Goal: Task Accomplishment & Management: Complete application form

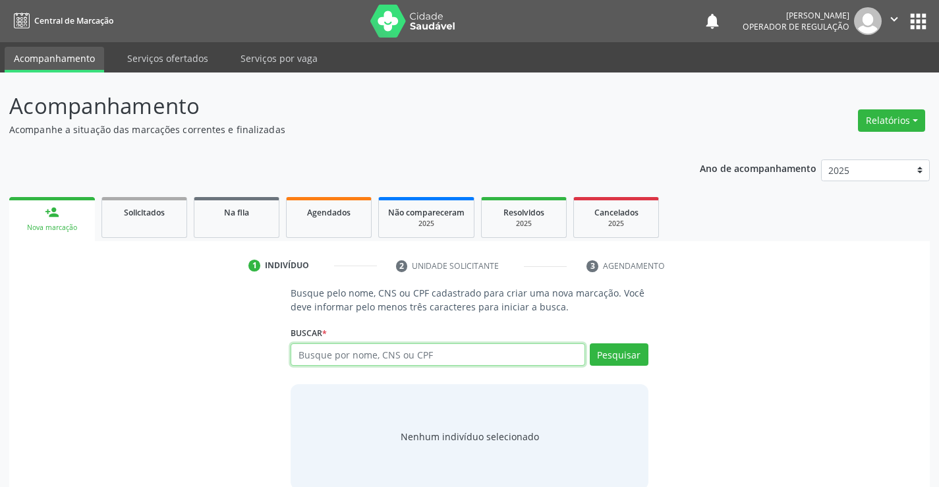
click at [334, 355] on input "text" at bounding box center [438, 354] width 294 height 22
type input "708407731825260"
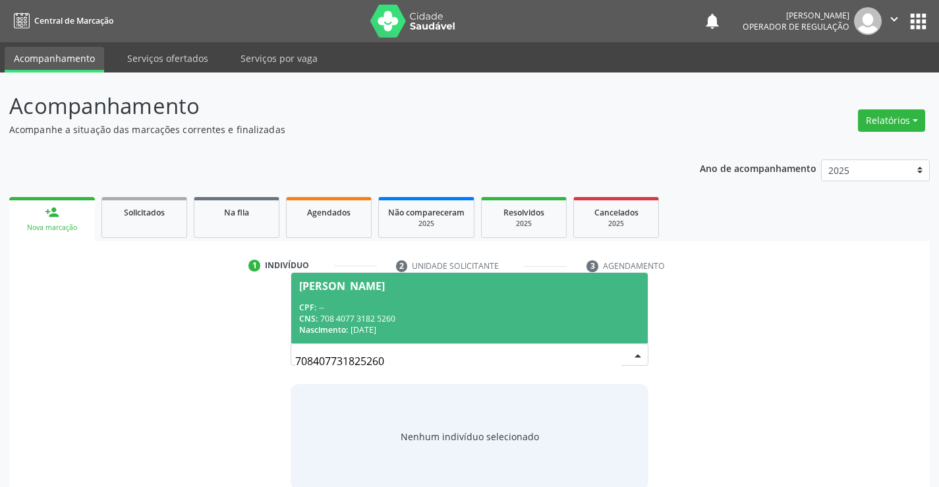
click at [372, 306] on div "CPF: --" at bounding box center [469, 307] width 340 height 11
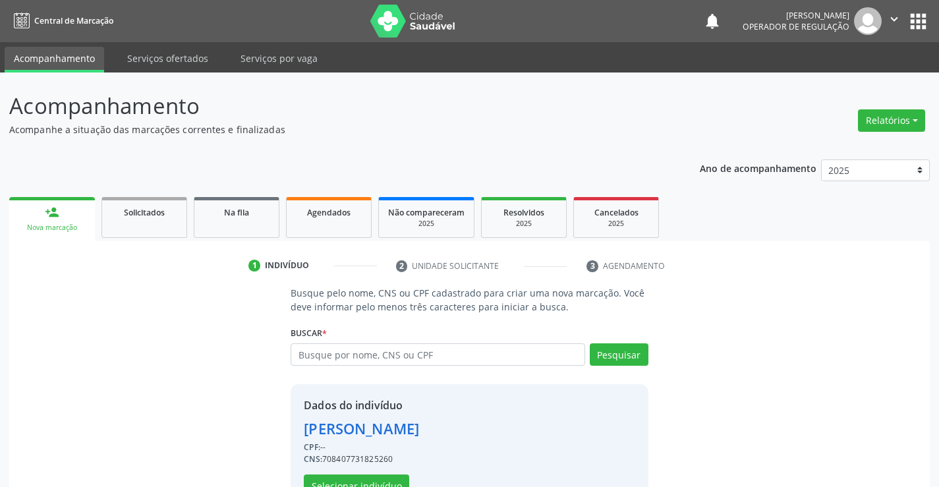
scroll to position [42, 0]
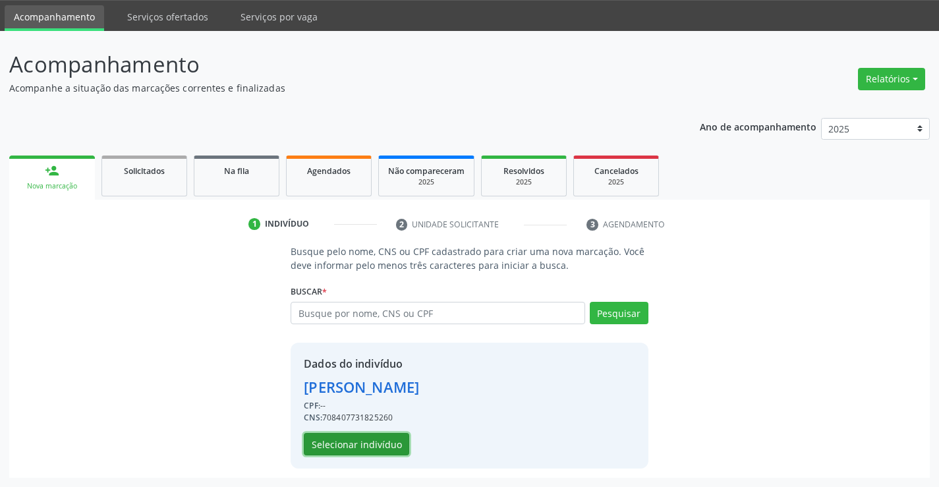
click at [356, 442] on button "Selecionar indivíduo" at bounding box center [356, 444] width 105 height 22
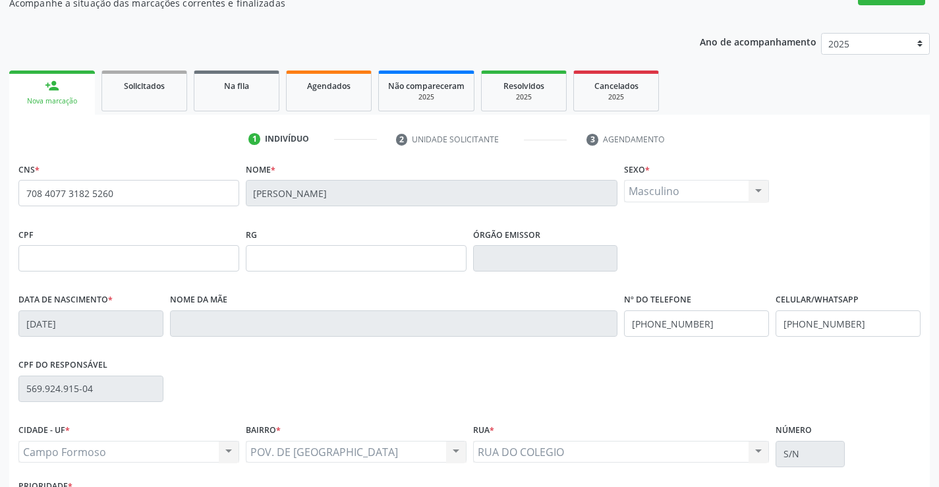
scroll to position [227, 0]
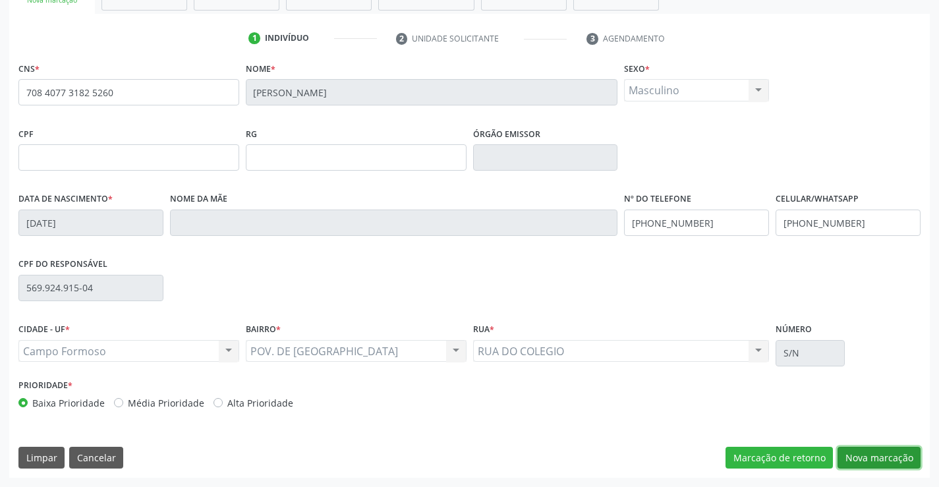
click at [873, 452] on button "Nova marcação" at bounding box center [879, 458] width 83 height 22
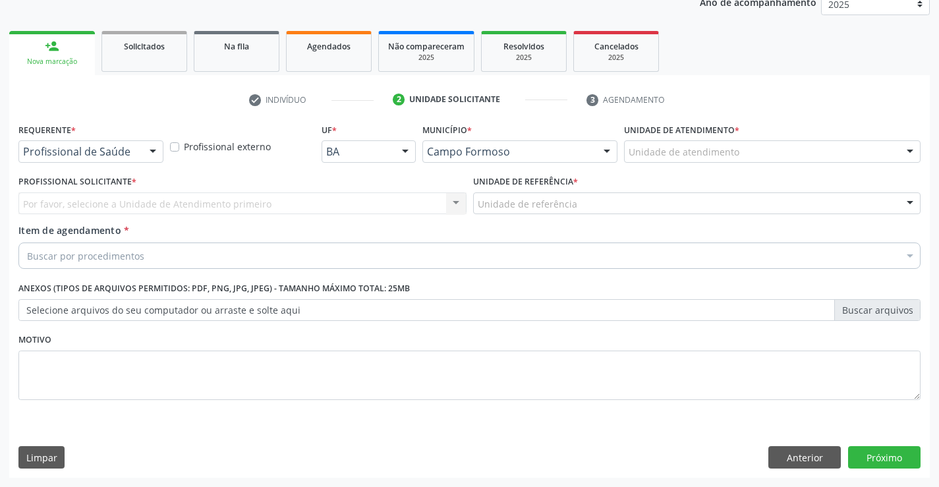
scroll to position [166, 0]
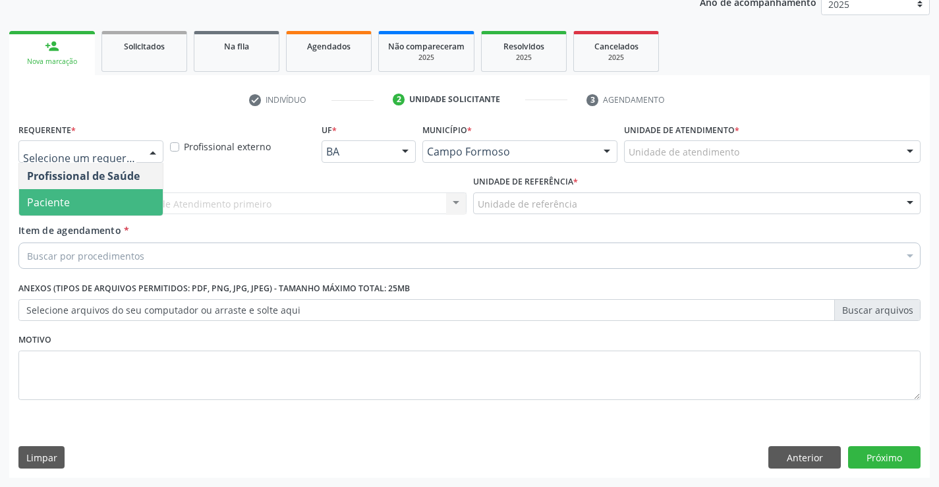
click at [62, 202] on span "Paciente" at bounding box center [48, 202] width 43 height 15
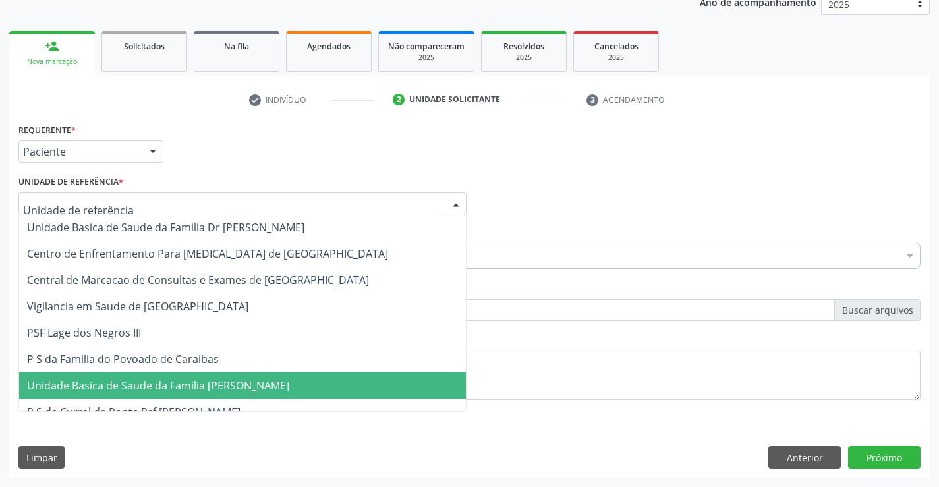
drag, startPoint x: 181, startPoint y: 382, endPoint x: 175, endPoint y: 376, distance: 8.4
click at [180, 382] on span "Unidade Basica de Saude da Familia [PERSON_NAME]" at bounding box center [158, 385] width 262 height 15
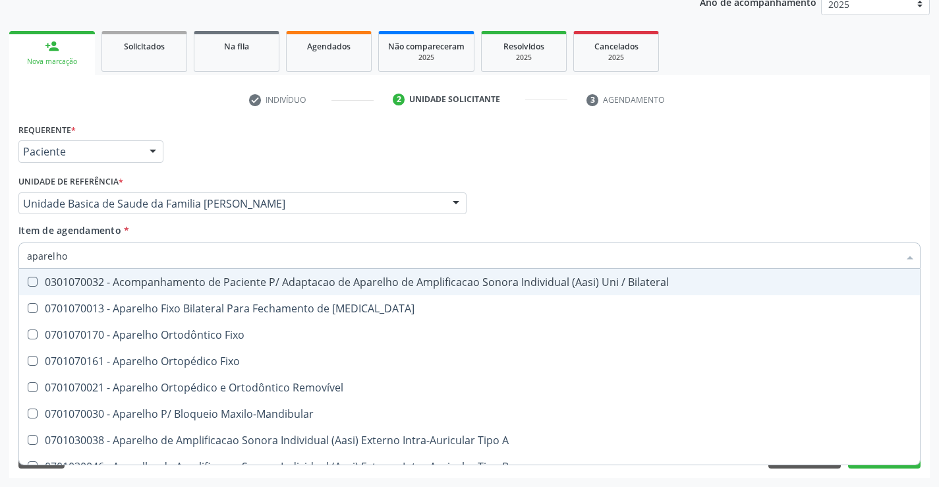
type input "aparelho u"
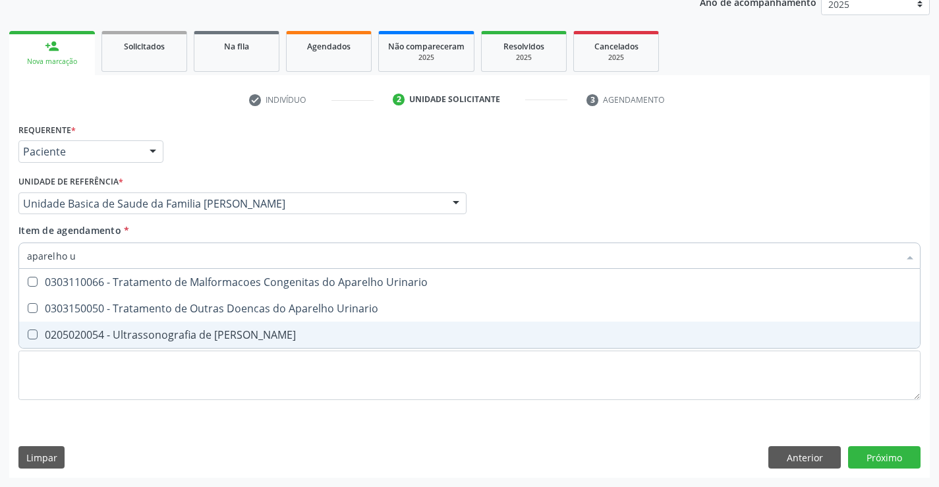
drag, startPoint x: 146, startPoint y: 336, endPoint x: 151, endPoint y: 328, distance: 9.5
click at [146, 337] on div "0205020054 - Ultrassonografia de [PERSON_NAME]" at bounding box center [469, 335] width 885 height 11
checkbox Urinario "true"
click at [882, 457] on div "Requerente * Paciente Profissional de Saúde Paciente Nenhum resultado encontrad…" at bounding box center [469, 299] width 921 height 358
checkbox Urinario "true"
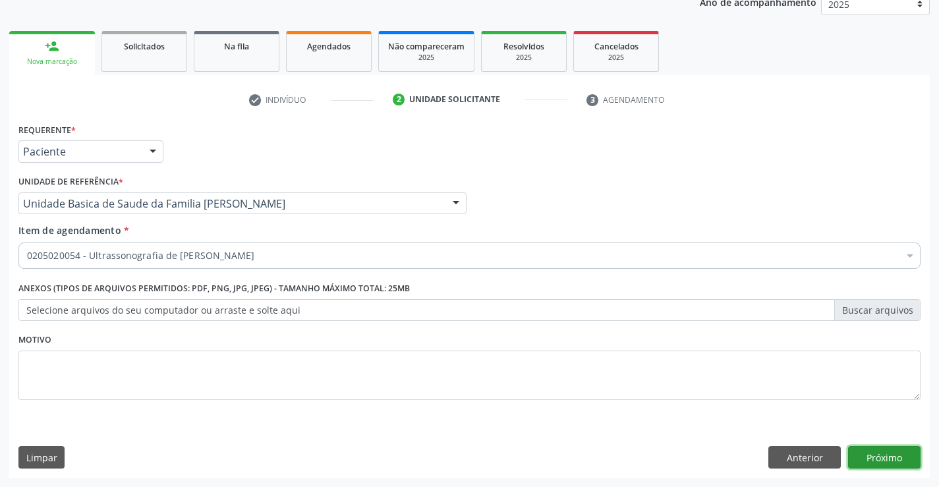
click at [873, 460] on button "Próximo" at bounding box center [884, 457] width 73 height 22
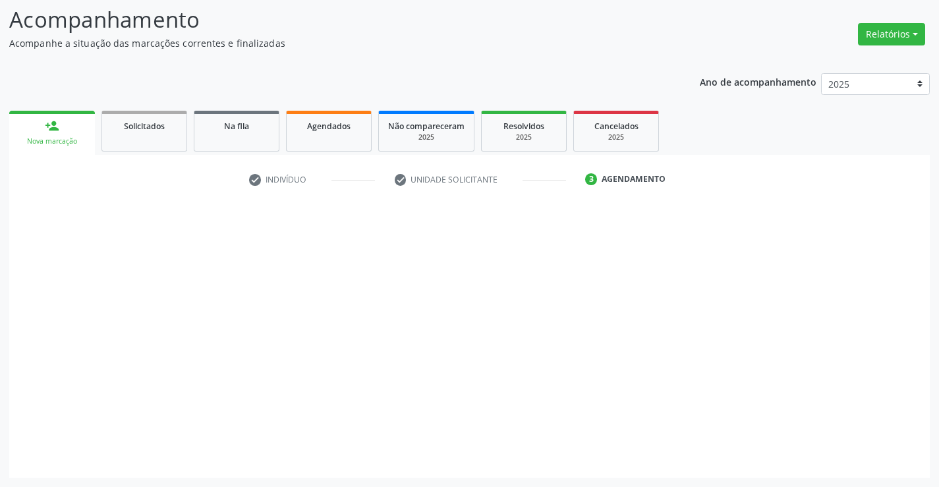
scroll to position [86, 0]
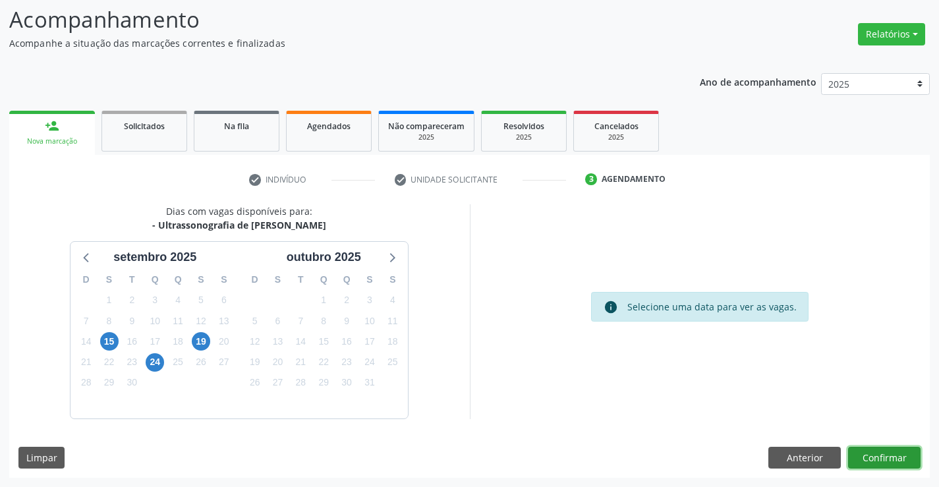
drag, startPoint x: 876, startPoint y: 453, endPoint x: 868, endPoint y: 453, distance: 7.9
click at [868, 453] on button "Confirmar" at bounding box center [884, 458] width 73 height 22
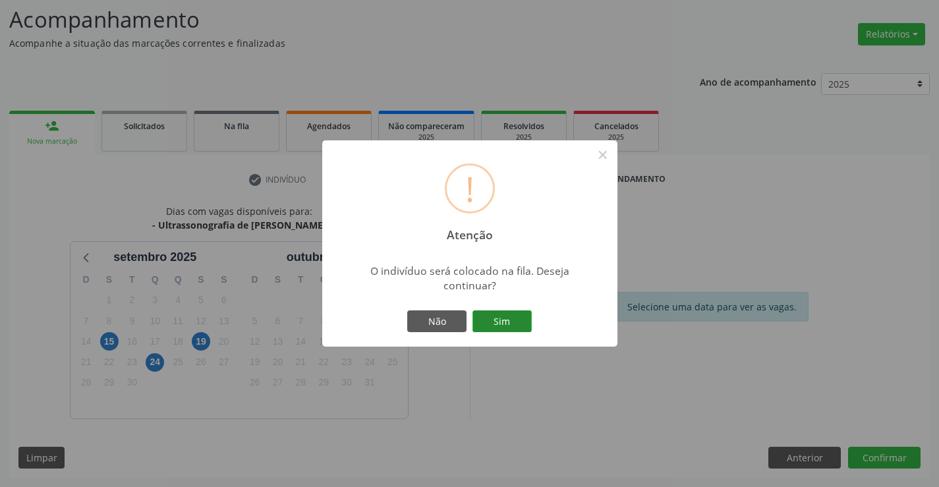
click at [505, 326] on button "Sim" at bounding box center [502, 321] width 59 height 22
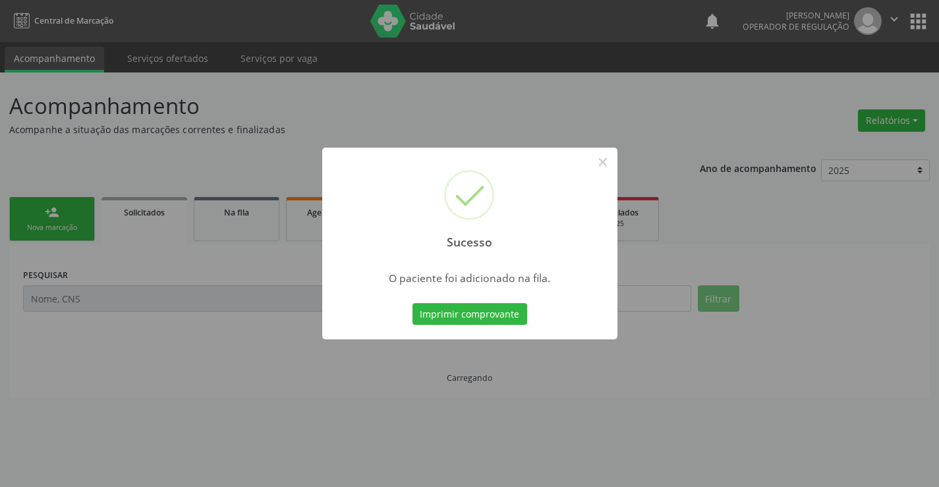
scroll to position [0, 0]
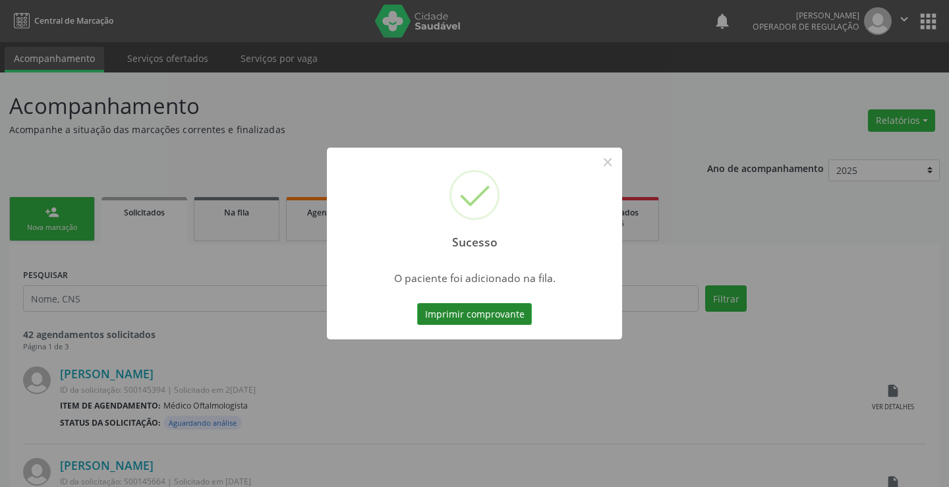
click at [494, 314] on button "Imprimir comprovante" at bounding box center [474, 314] width 115 height 22
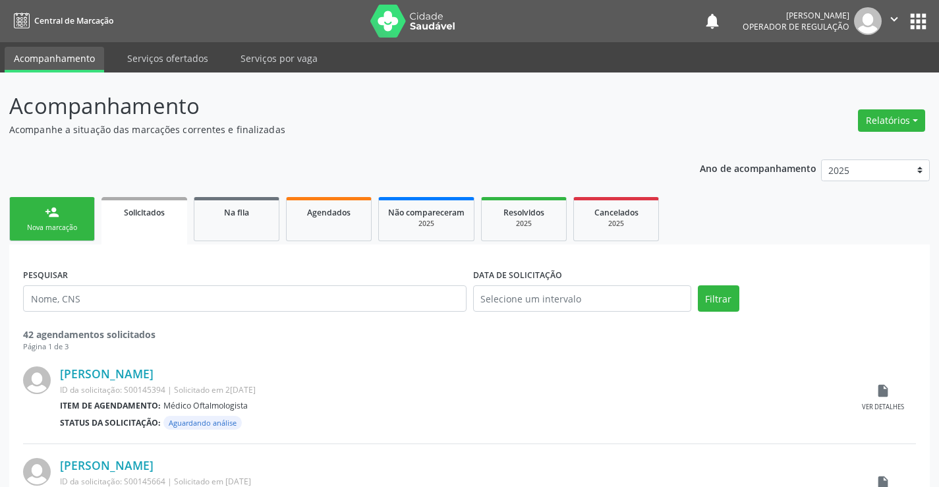
click at [45, 229] on div "Nova marcação" at bounding box center [52, 228] width 66 height 10
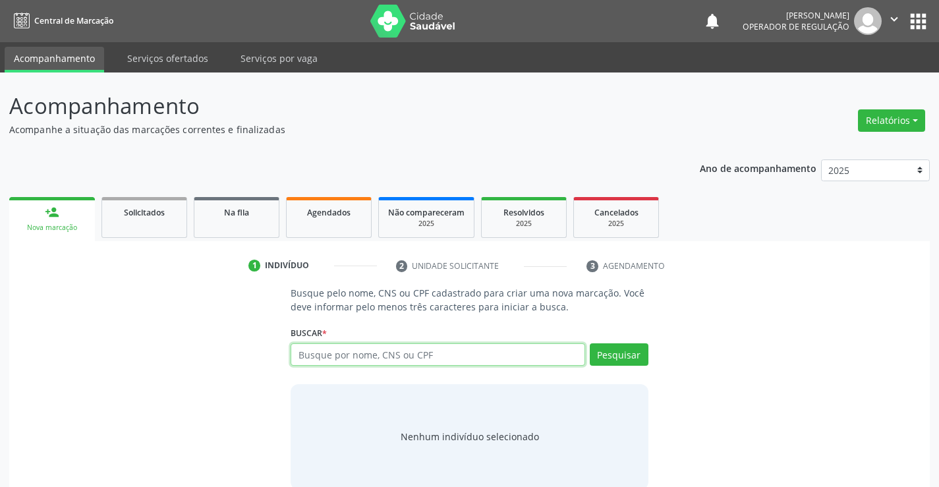
click at [322, 352] on input "text" at bounding box center [438, 354] width 294 height 22
type input "702407560796521"
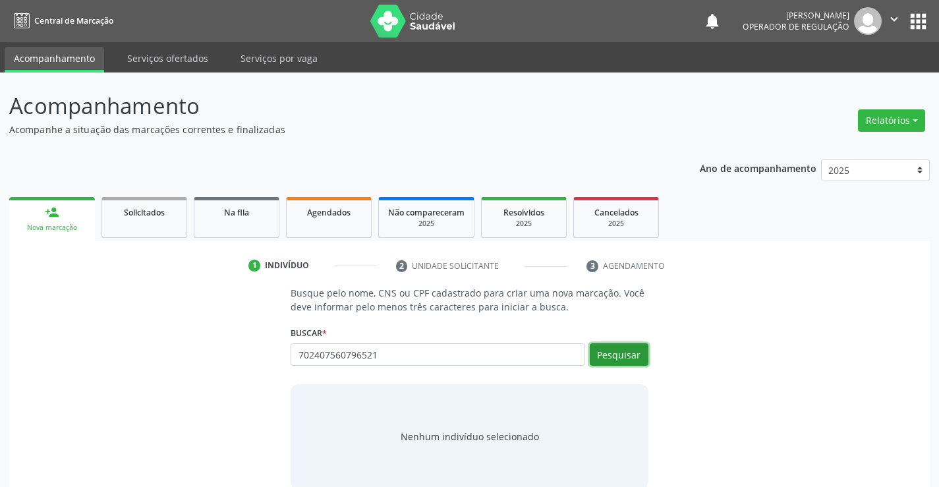
click at [626, 353] on button "Pesquisar" at bounding box center [619, 354] width 59 height 22
type input "702407560796521"
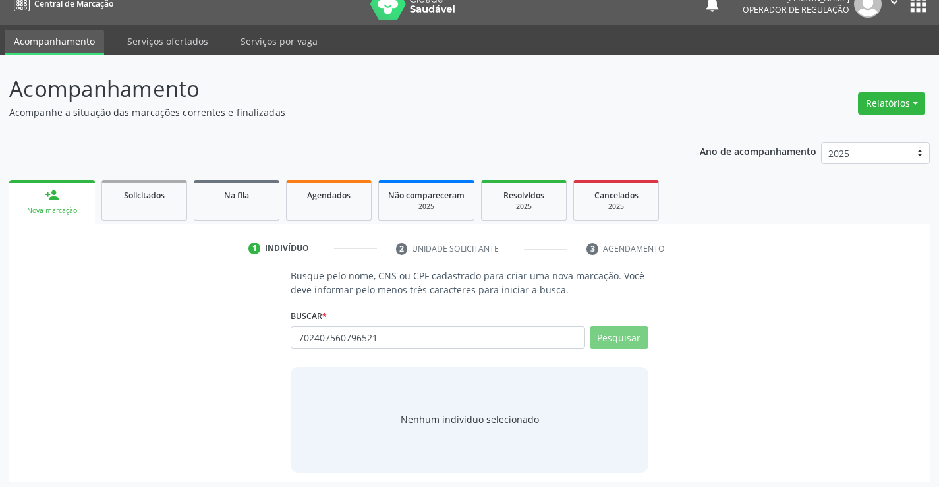
scroll to position [21, 0]
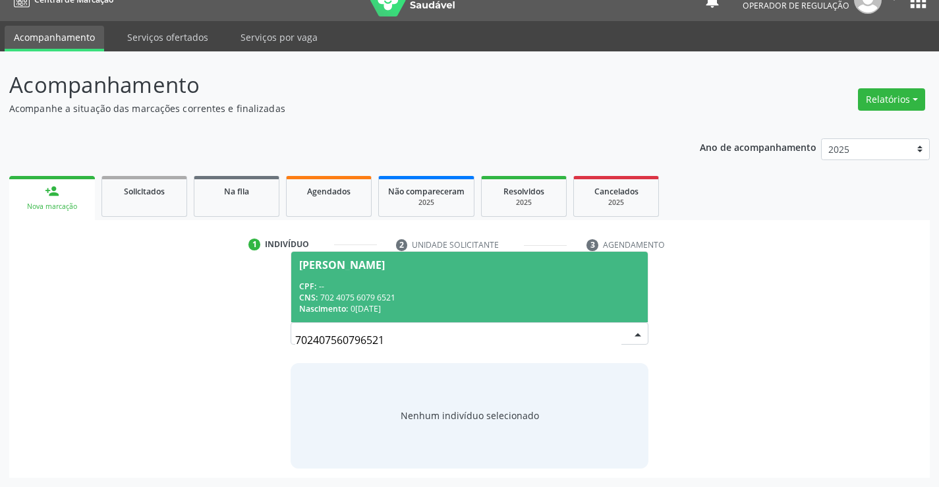
click at [365, 265] on div "[PERSON_NAME]" at bounding box center [342, 265] width 86 height 11
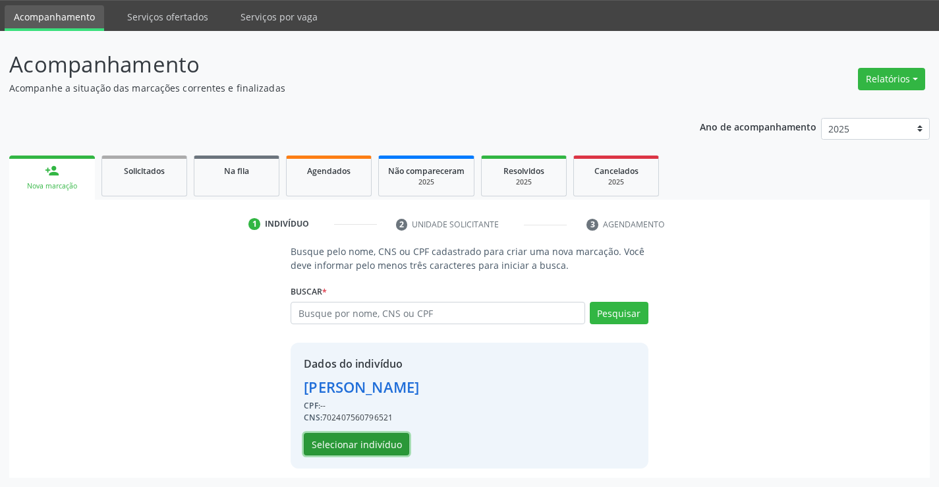
click at [361, 453] on button "Selecionar indivíduo" at bounding box center [356, 444] width 105 height 22
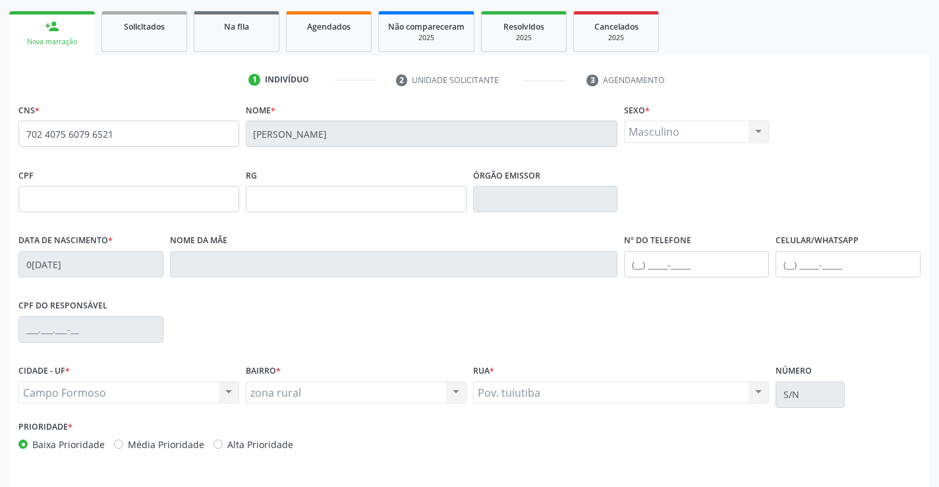
scroll to position [227, 0]
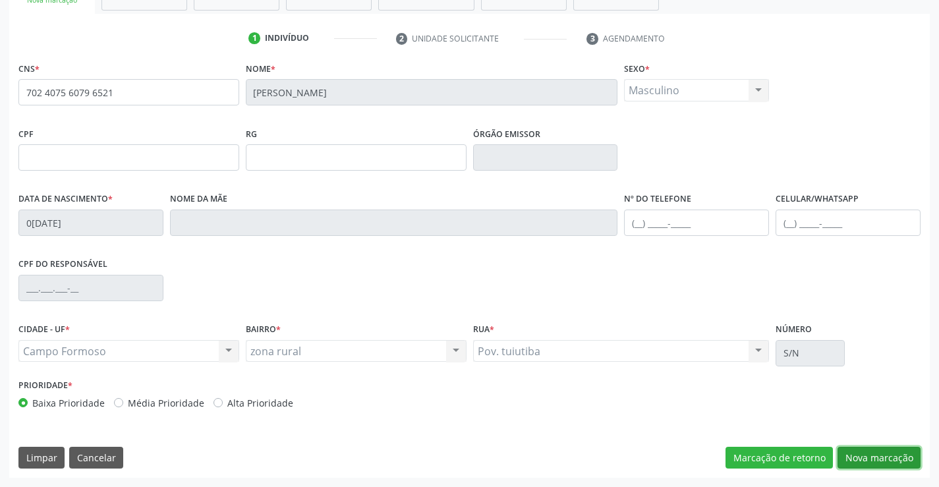
click at [869, 455] on button "Nova marcação" at bounding box center [879, 458] width 83 height 22
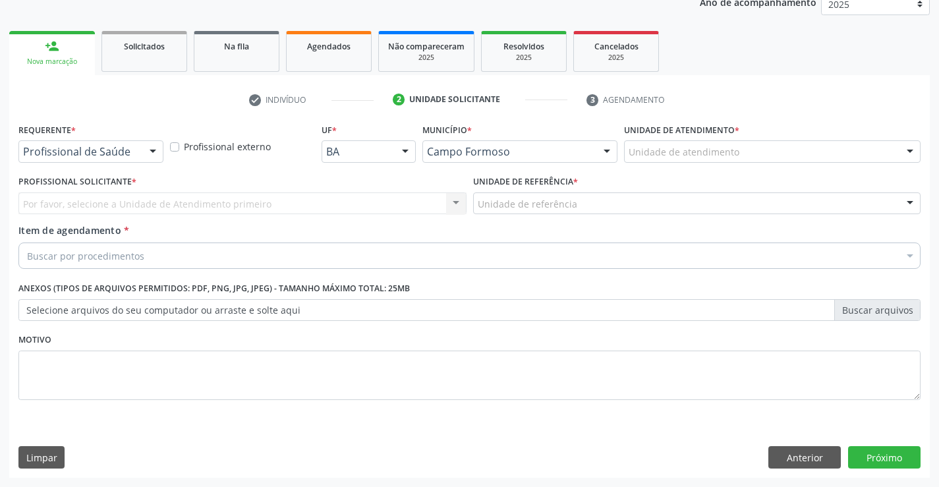
scroll to position [166, 0]
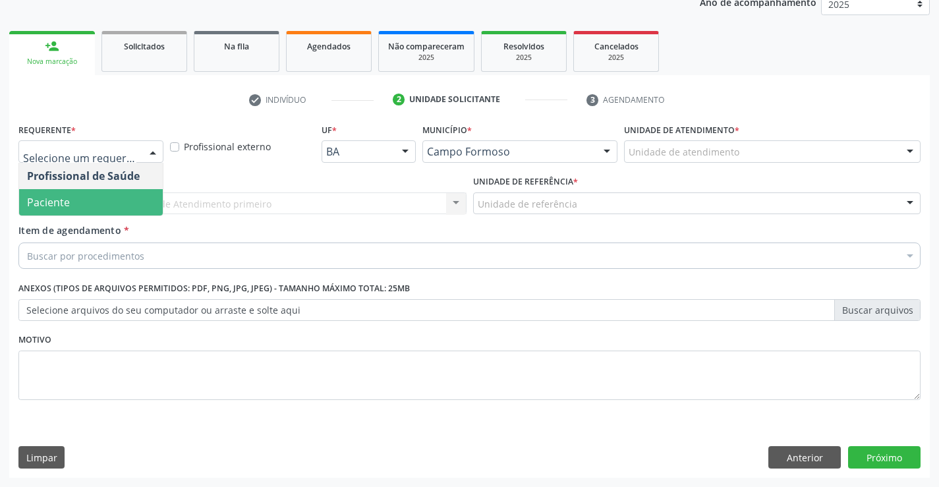
click at [101, 205] on span "Paciente" at bounding box center [91, 202] width 144 height 26
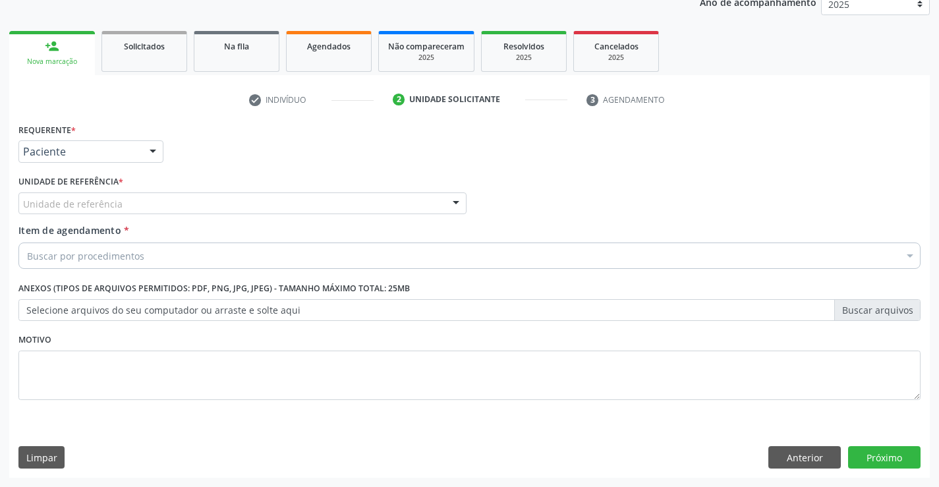
drag, startPoint x: 173, startPoint y: 204, endPoint x: 179, endPoint y: 211, distance: 9.4
click at [174, 204] on div "Unidade de referência" at bounding box center [242, 203] width 448 height 22
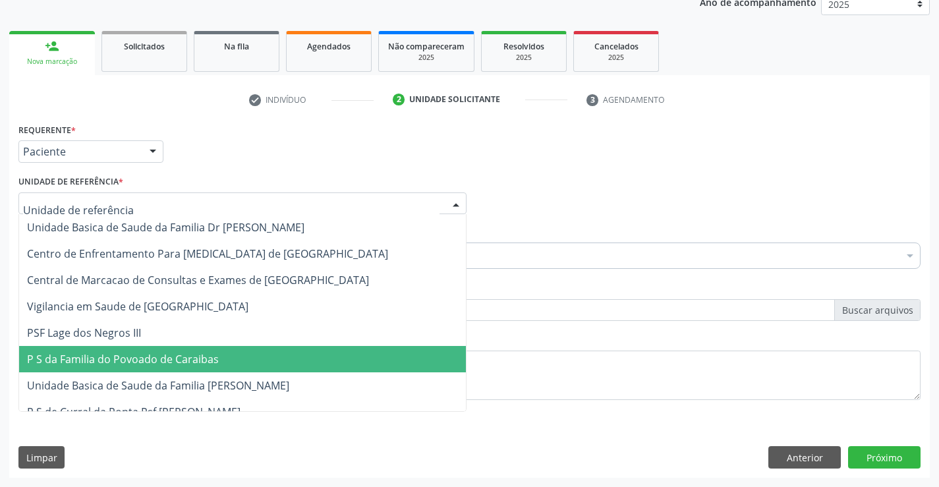
click at [219, 365] on span "P S da Familia do Povoado de Caraibas" at bounding box center [242, 359] width 447 height 26
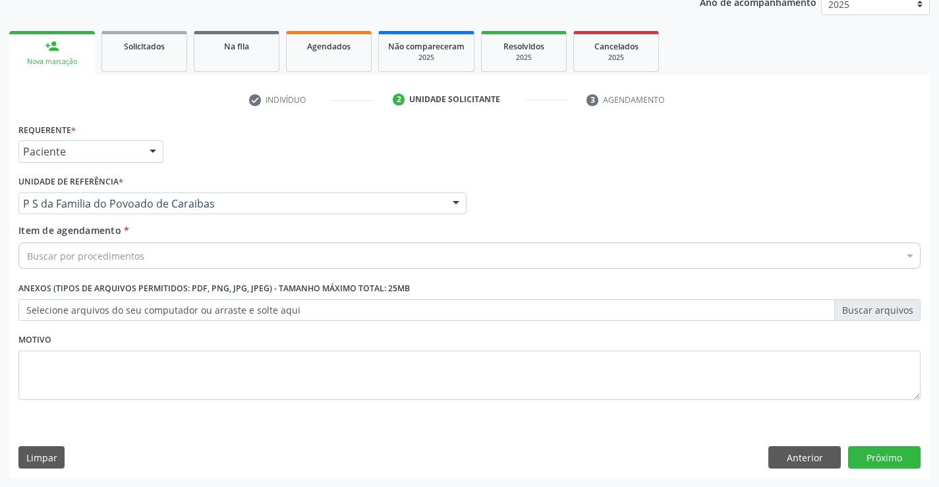
click at [173, 258] on div "Buscar por procedimentos" at bounding box center [469, 256] width 902 height 26
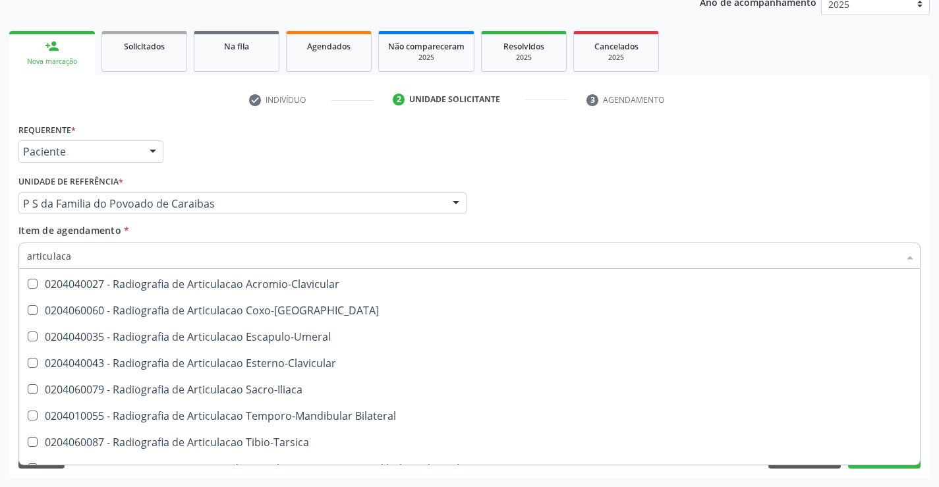
scroll to position [358, 0]
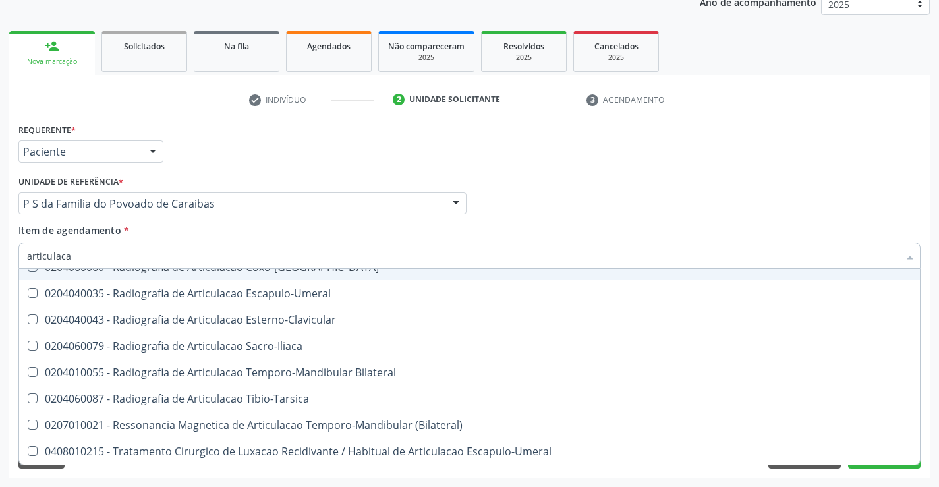
drag, startPoint x: 0, startPoint y: 254, endPoint x: 0, endPoint y: 262, distance: 7.9
click at [0, 262] on div "Acompanhamento Acompanhe a situação das marcações correntes e finalizadas Relat…" at bounding box center [469, 196] width 939 height 581
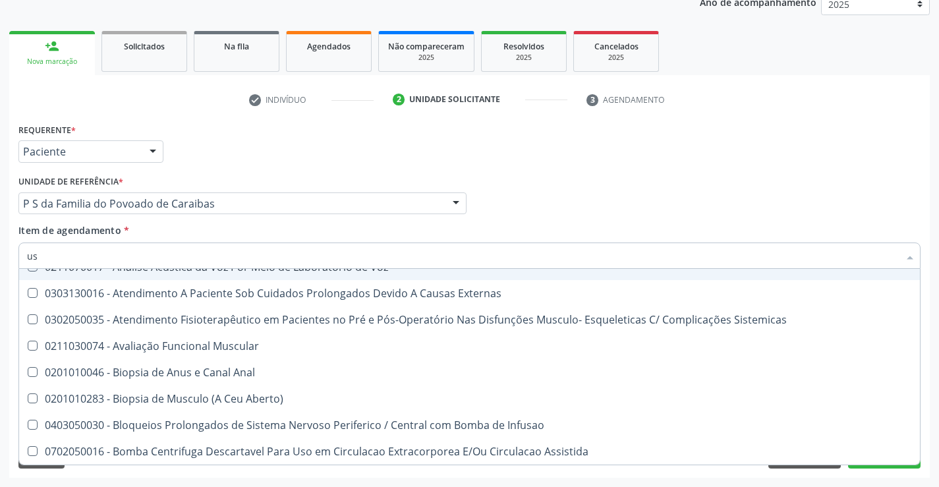
type input "usg"
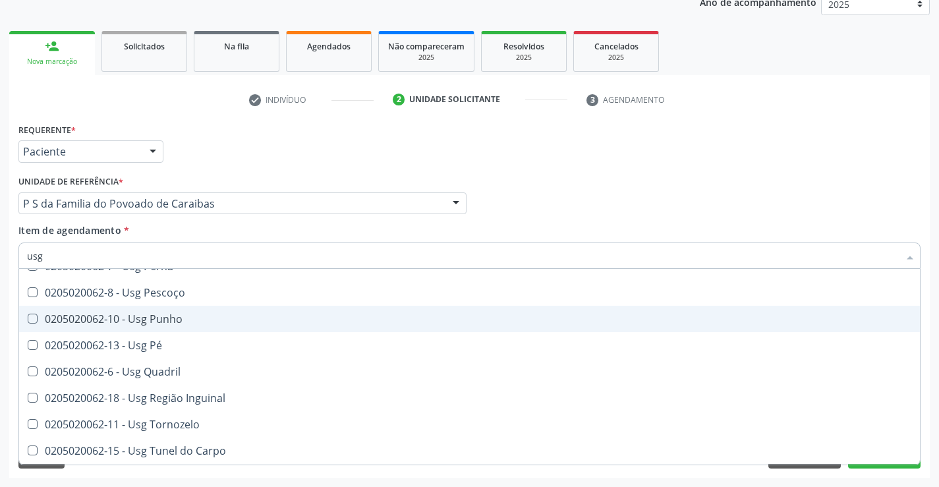
scroll to position [306, 0]
click at [203, 317] on div "0205020062-10 - Usg Punho" at bounding box center [469, 319] width 885 height 11
checkbox Punho "true"
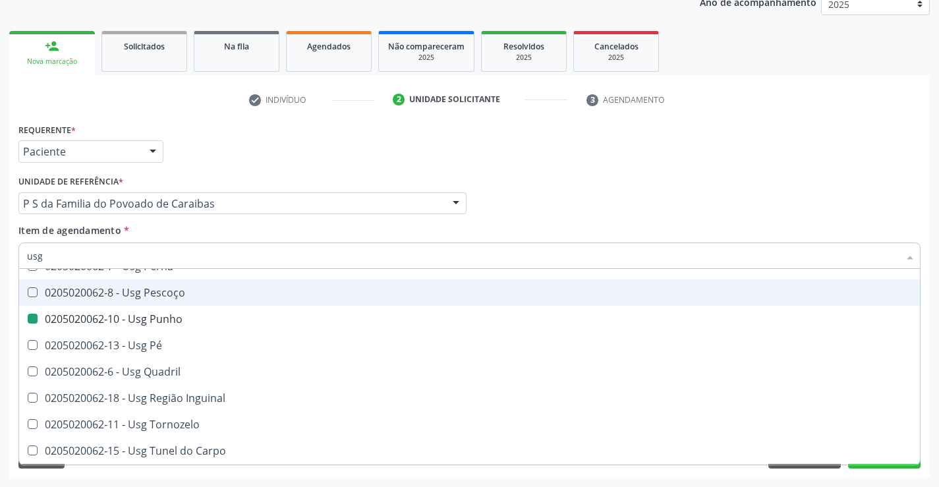
click at [757, 103] on ul "check Indivíduo 2 Unidade solicitante 3 Agendamento" at bounding box center [469, 100] width 921 height 22
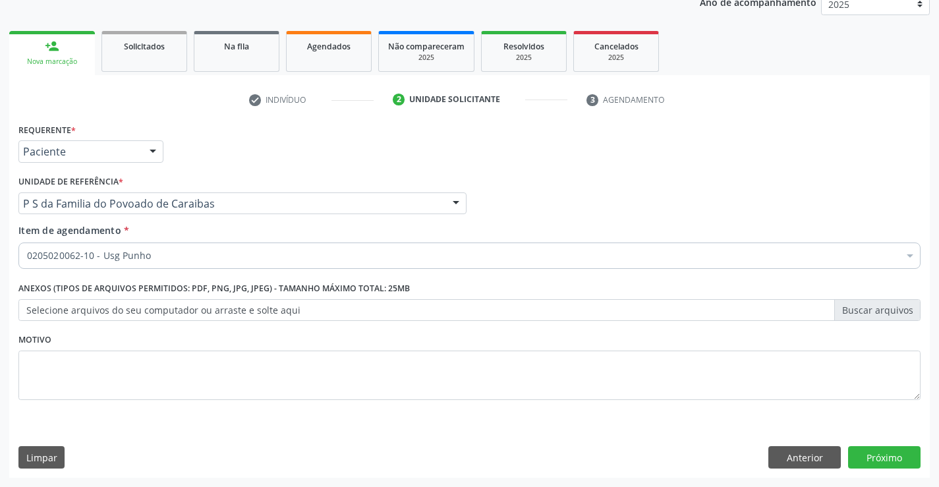
scroll to position [0, 0]
click at [873, 464] on button "Próximo" at bounding box center [884, 457] width 73 height 22
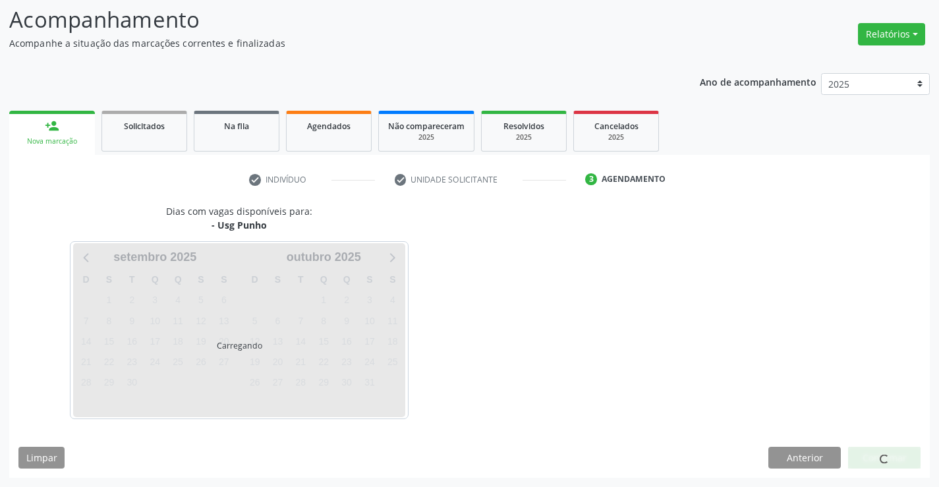
scroll to position [86, 0]
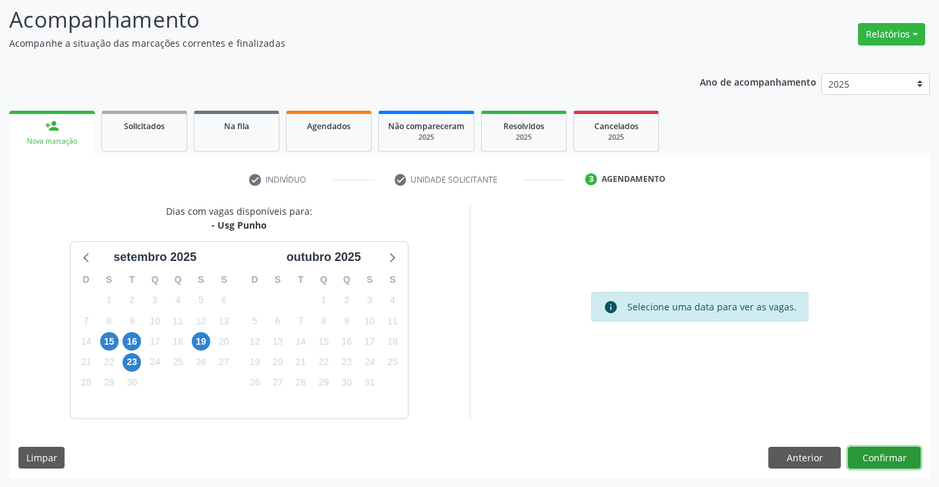
click at [910, 463] on button "Confirmar" at bounding box center [884, 458] width 73 height 22
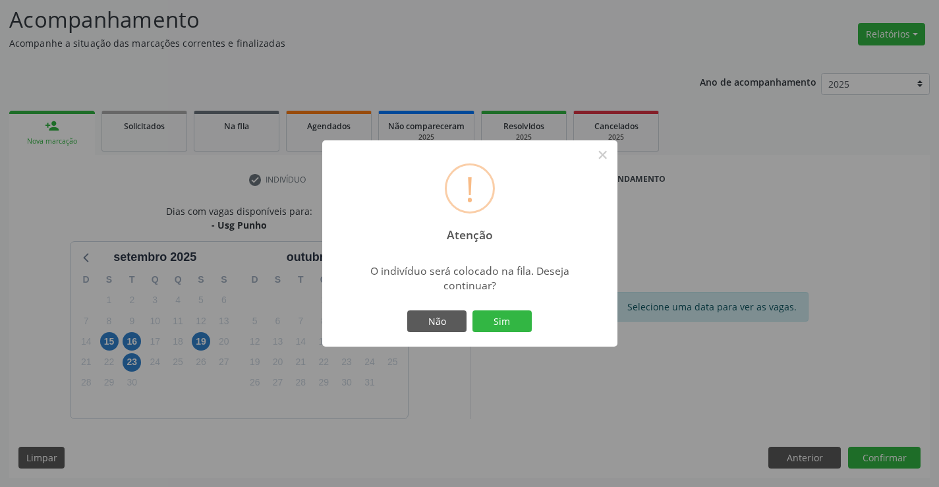
drag, startPoint x: 521, startPoint y: 314, endPoint x: 520, endPoint y: 346, distance: 32.3
click at [521, 316] on button "Sim" at bounding box center [502, 321] width 59 height 22
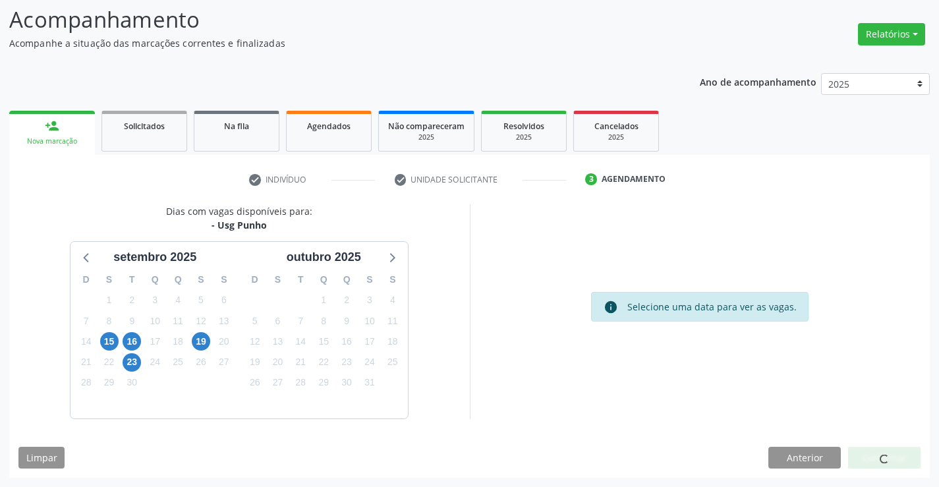
scroll to position [0, 0]
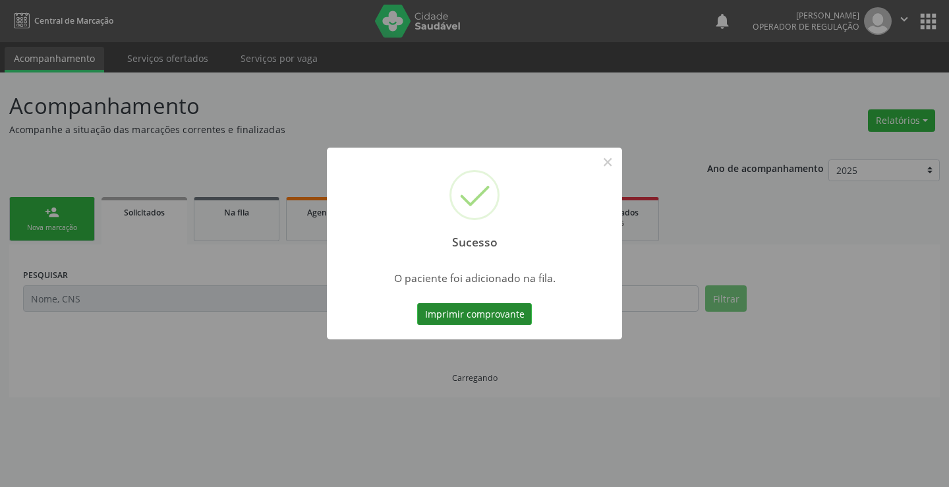
click at [470, 313] on button "Imprimir comprovante" at bounding box center [474, 314] width 115 height 22
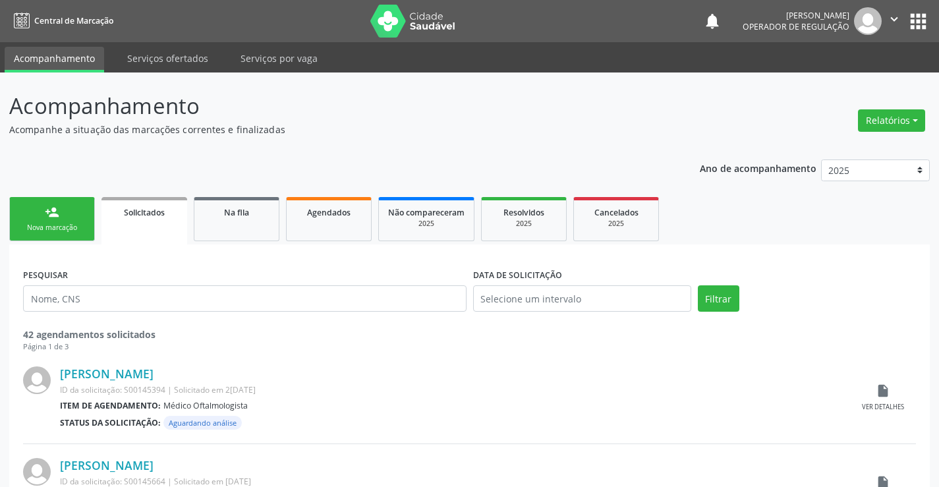
click at [76, 217] on link "person_add Nova marcação" at bounding box center [52, 219] width 86 height 44
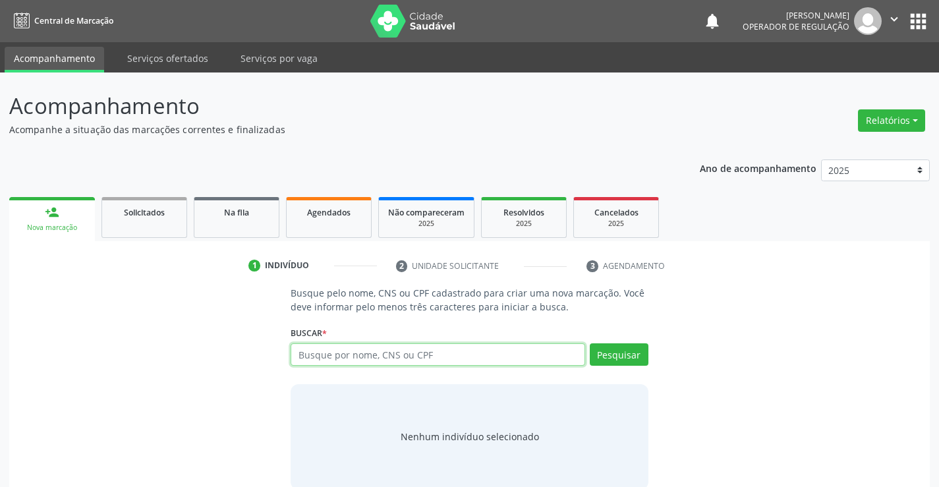
click at [318, 358] on input "text" at bounding box center [438, 354] width 294 height 22
type input "708004832802526"
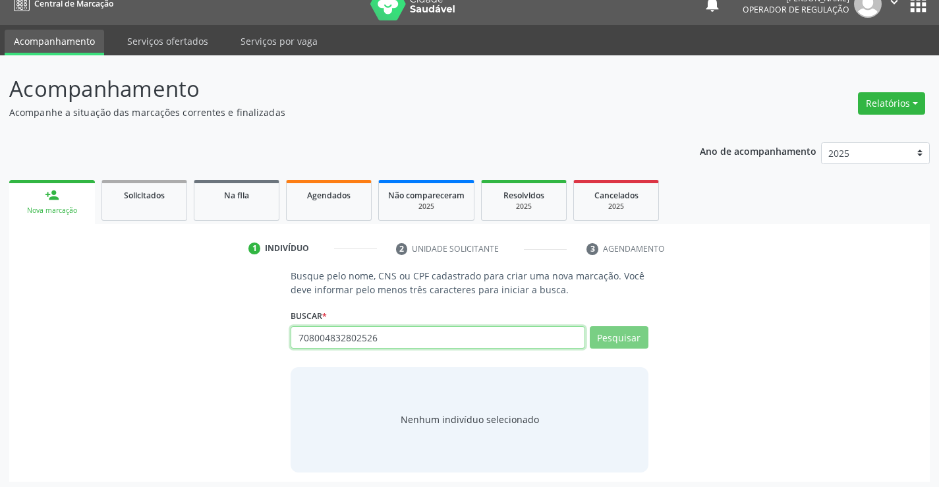
scroll to position [21, 0]
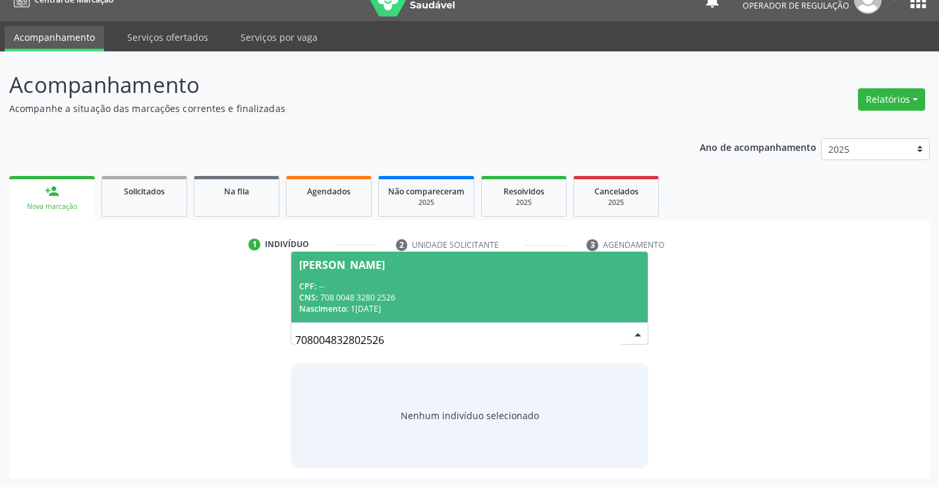
click at [386, 289] on div "CPF: --" at bounding box center [469, 286] width 340 height 11
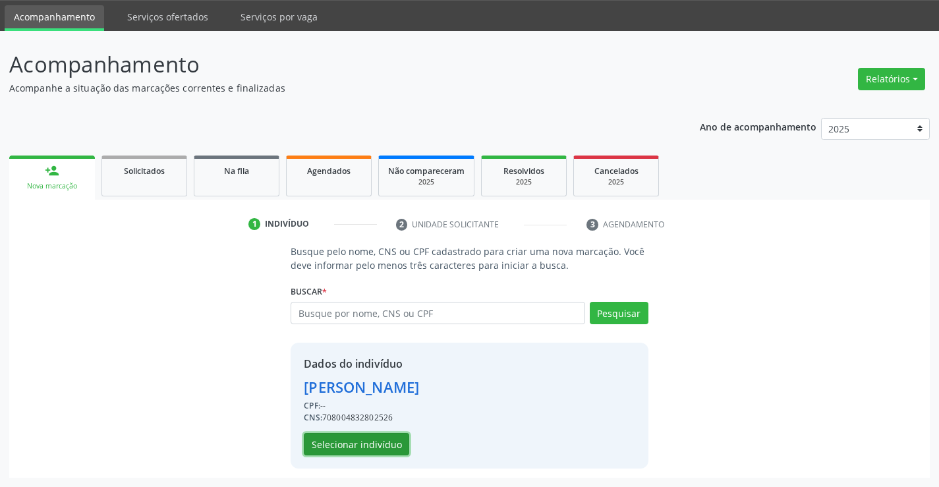
drag, startPoint x: 368, startPoint y: 442, endPoint x: 377, endPoint y: 442, distance: 9.2
click at [377, 442] on button "Selecionar indivíduo" at bounding box center [356, 444] width 105 height 22
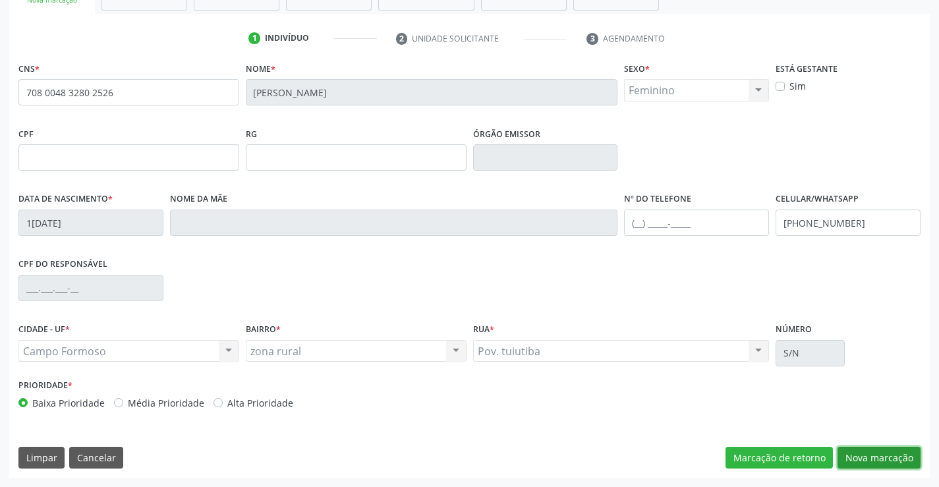
click at [867, 453] on button "Nova marcação" at bounding box center [879, 458] width 83 height 22
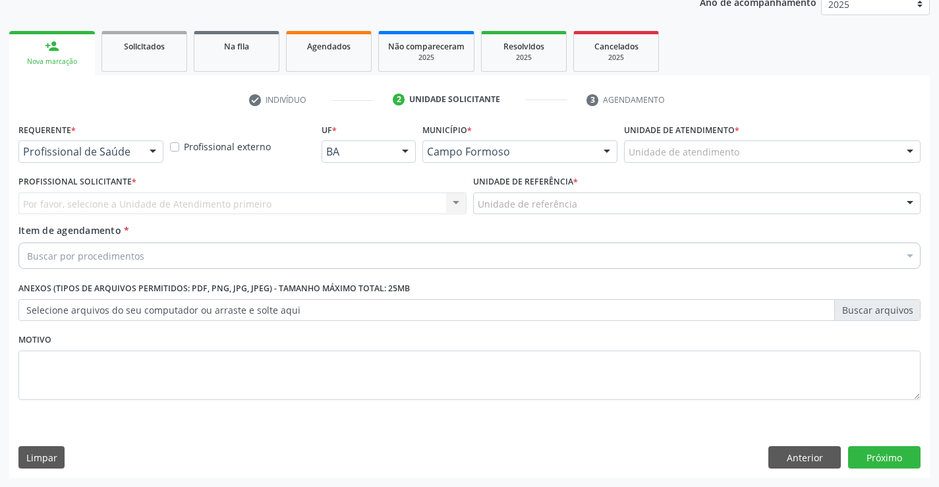
drag, startPoint x: 131, startPoint y: 150, endPoint x: 92, endPoint y: 196, distance: 59.8
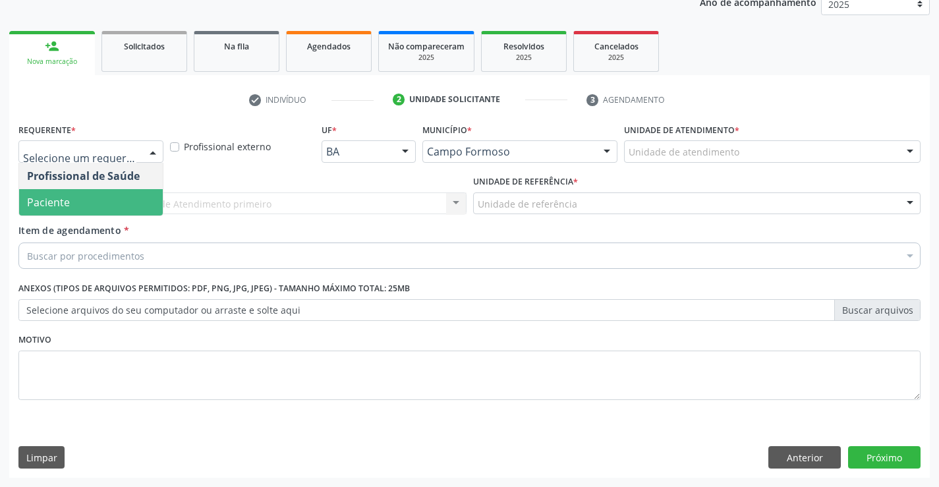
click at [78, 199] on span "Paciente" at bounding box center [91, 202] width 144 height 26
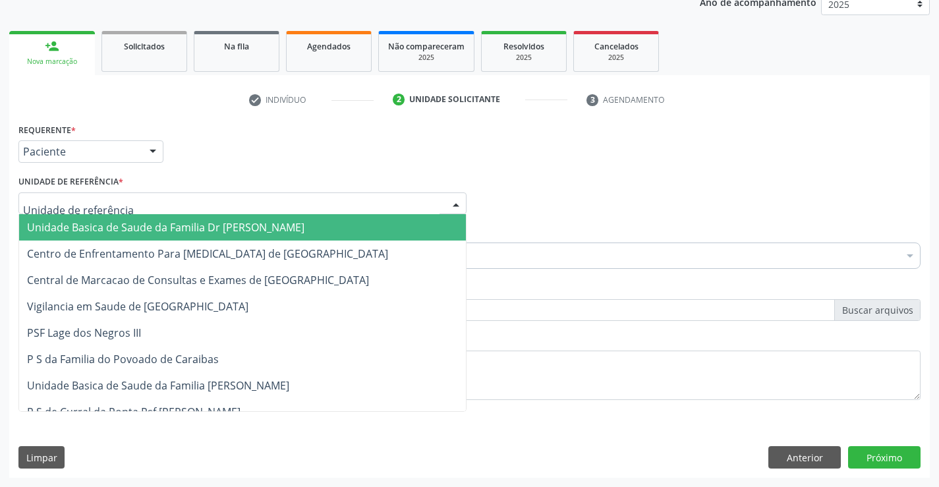
drag, startPoint x: 165, startPoint y: 208, endPoint x: 179, endPoint y: 299, distance: 92.6
click at [165, 210] on div at bounding box center [242, 203] width 448 height 22
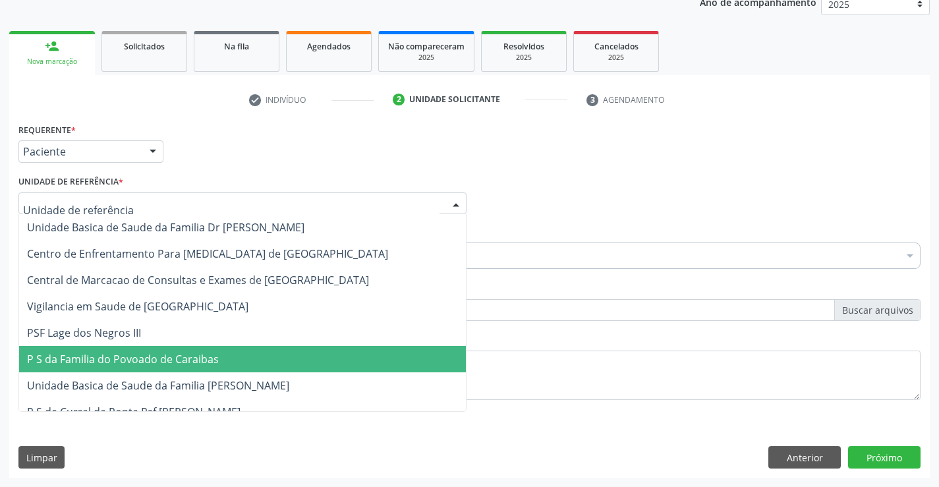
drag, startPoint x: 199, startPoint y: 358, endPoint x: 193, endPoint y: 338, distance: 20.6
click at [199, 356] on span "P S da Familia do Povoado de Caraibas" at bounding box center [123, 359] width 192 height 15
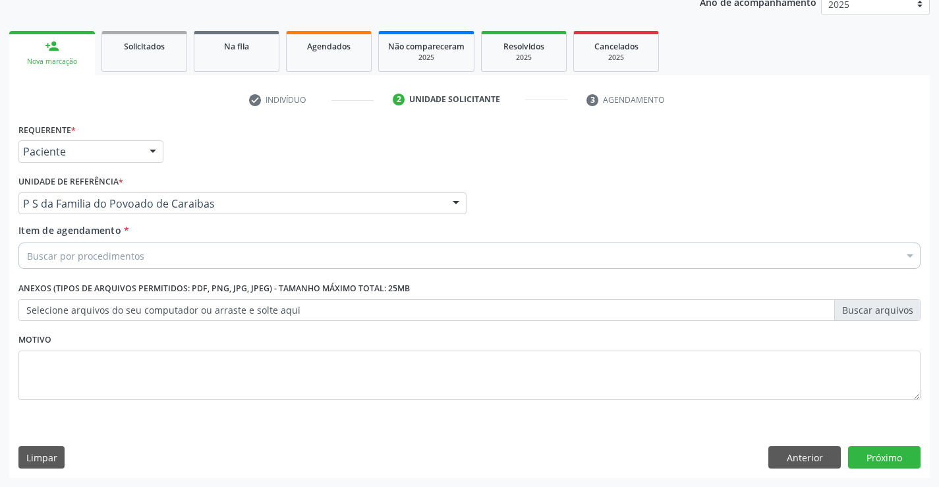
click at [154, 257] on div "Buscar por procedimentos" at bounding box center [469, 256] width 902 height 26
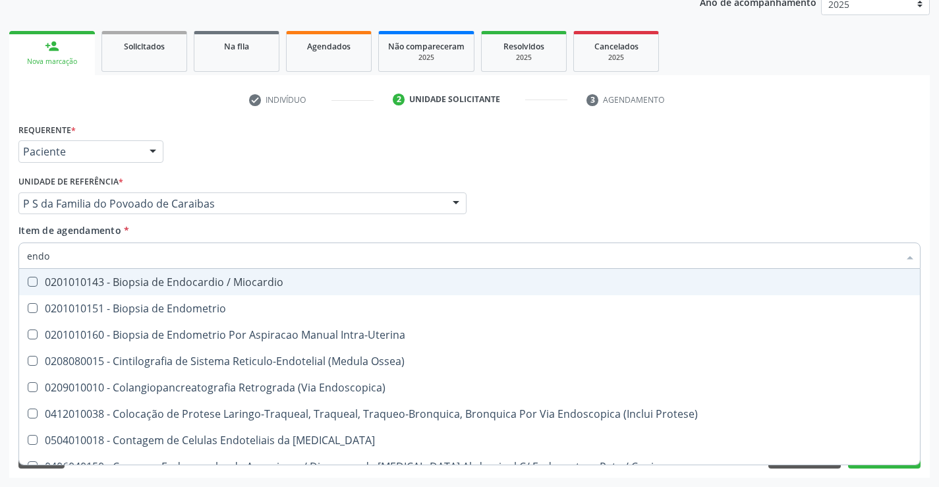
type input "endos"
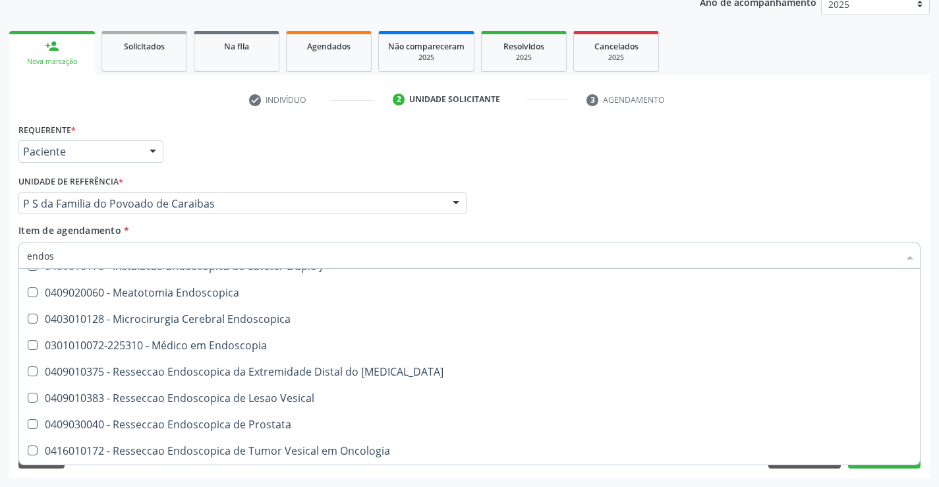
scroll to position [264, 0]
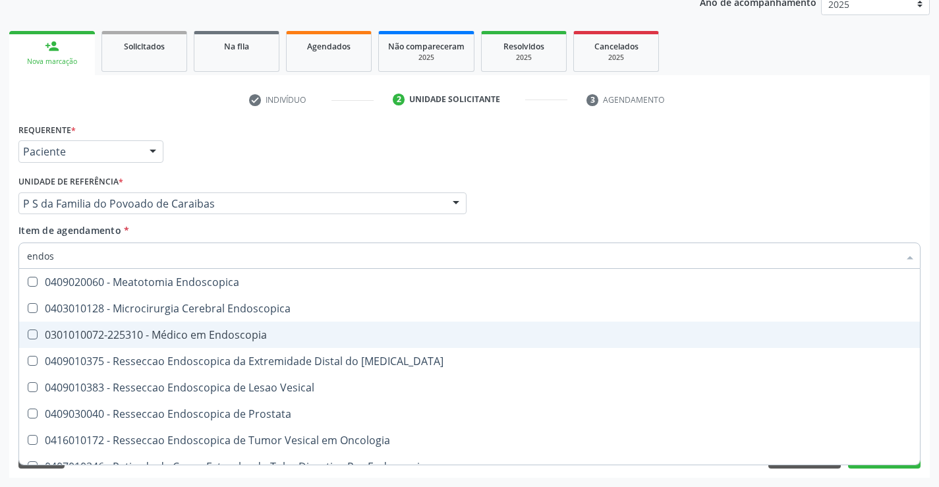
click at [286, 337] on div "0301010072-225310 - Médico em Endoscopia" at bounding box center [469, 335] width 885 height 11
checkbox Endoscopia "true"
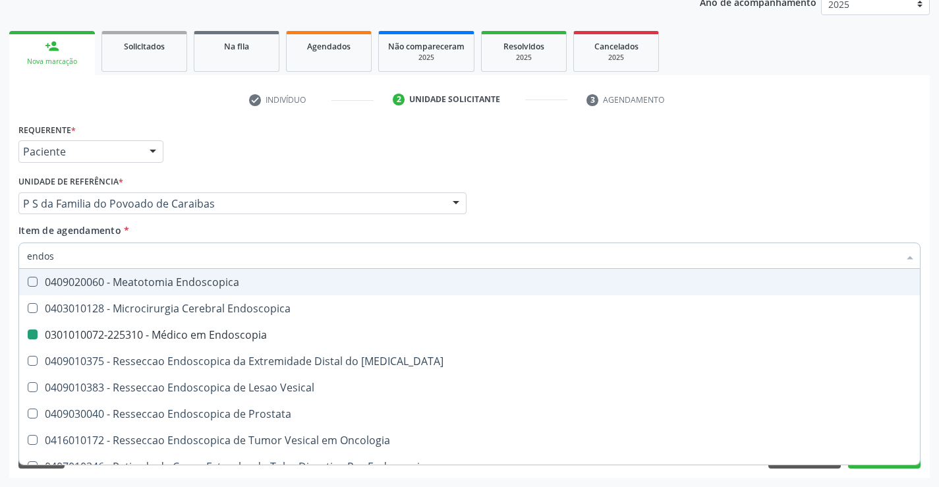
click at [566, 175] on div "Profissional Solicitante Por favor, selecione a Unidade de Atendimento primeiro…" at bounding box center [469, 197] width 909 height 51
checkbox Protese\) "true"
checkbox Endoscopia "false"
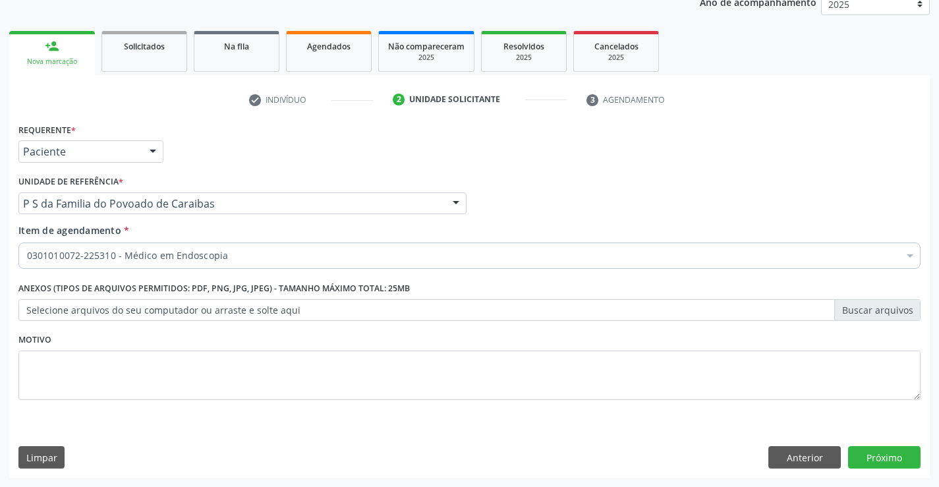
scroll to position [0, 0]
click at [887, 455] on button "Próximo" at bounding box center [884, 457] width 73 height 22
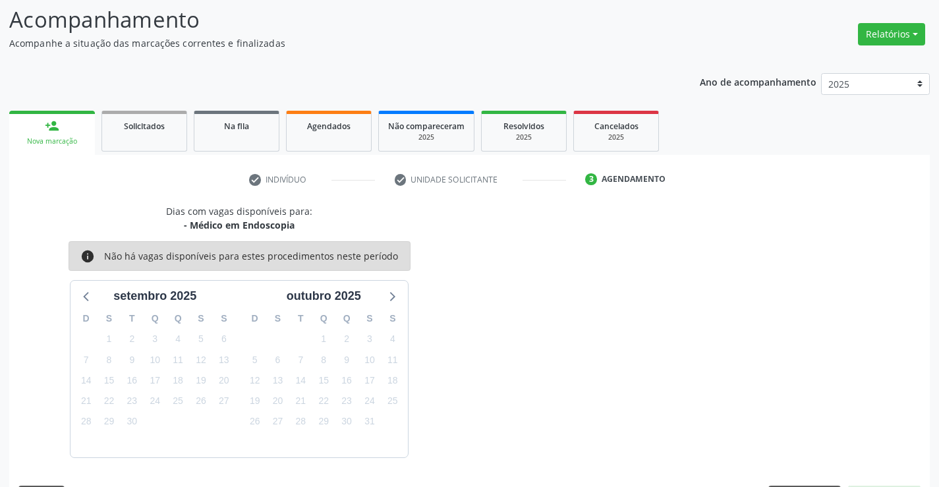
scroll to position [125, 0]
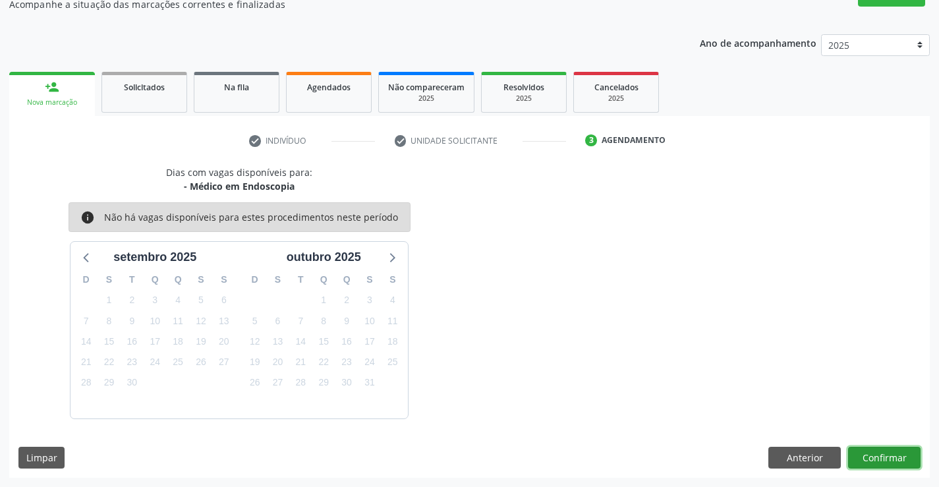
click at [878, 454] on button "Confirmar" at bounding box center [884, 458] width 73 height 22
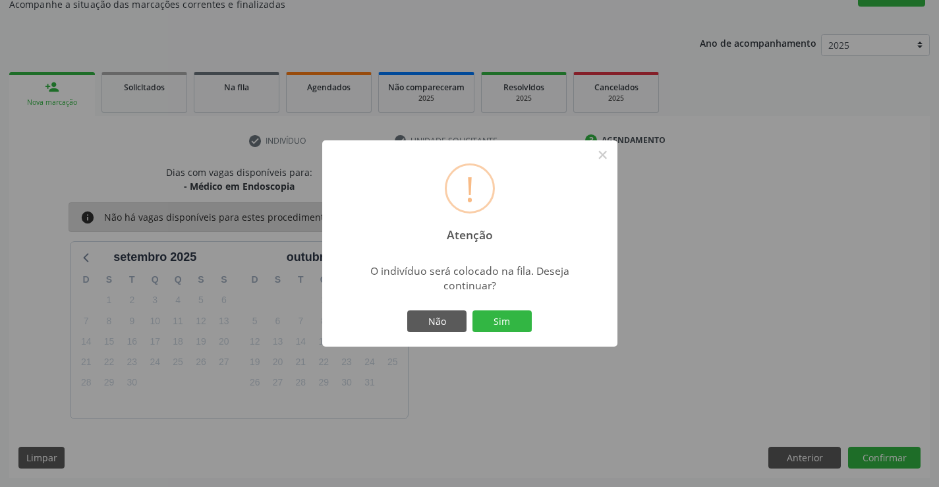
drag, startPoint x: 495, startPoint y: 328, endPoint x: 565, endPoint y: 374, distance: 84.1
click at [502, 334] on div "Não Sim" at bounding box center [470, 322] width 131 height 28
click at [500, 316] on button "Sim" at bounding box center [502, 321] width 59 height 22
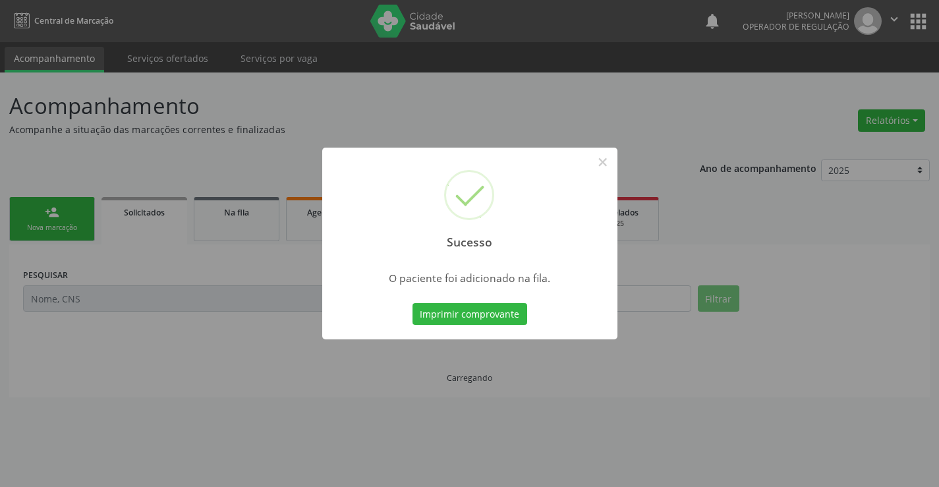
scroll to position [0, 0]
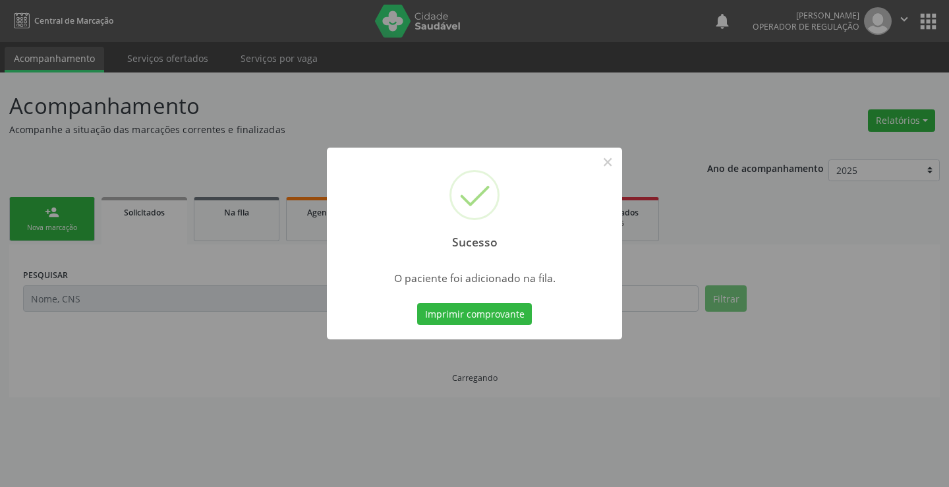
click at [484, 313] on button "Imprimir comprovante" at bounding box center [474, 314] width 115 height 22
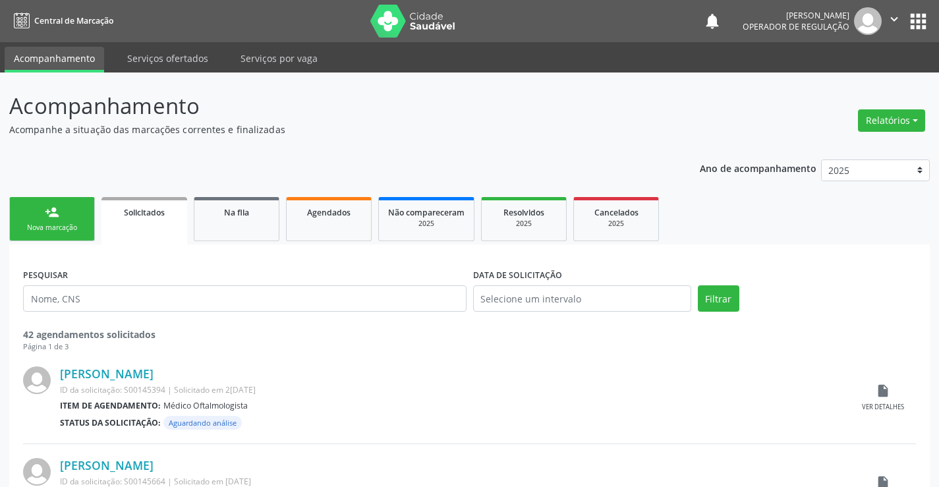
click at [896, 15] on icon "" at bounding box center [894, 19] width 15 height 15
click at [849, 85] on link "Sair" at bounding box center [860, 80] width 91 height 18
